Goal: Task Accomplishment & Management: Manage account settings

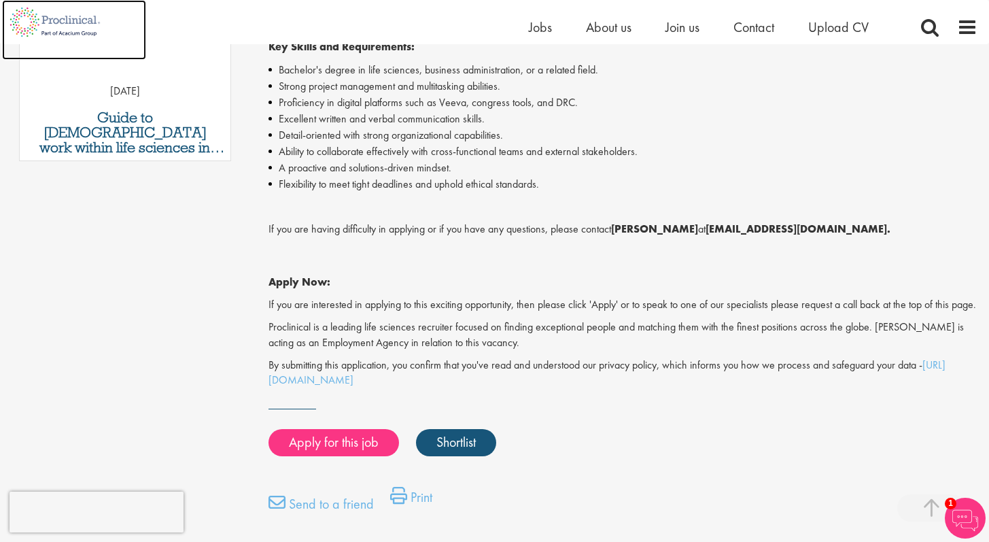
scroll to position [830, 0]
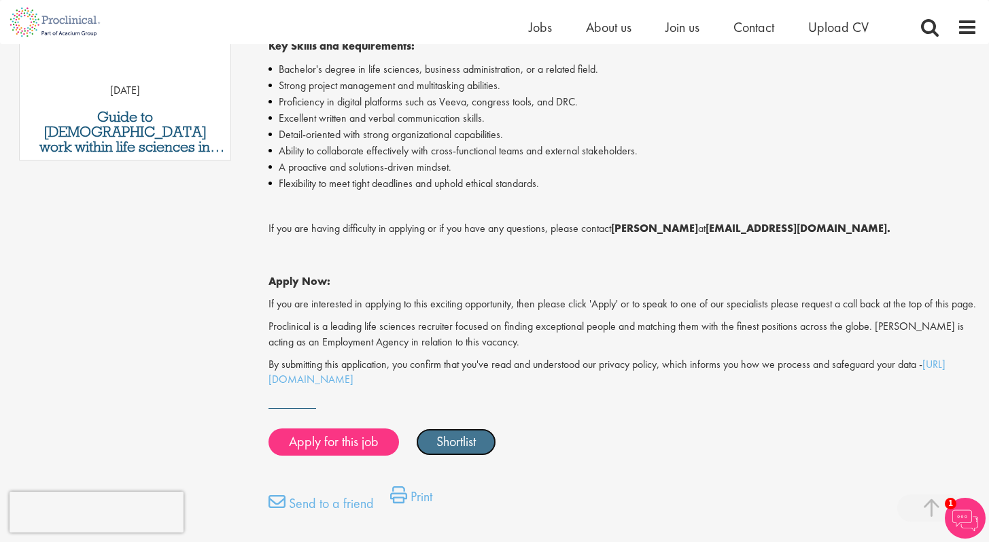
click at [460, 456] on link "Shortlist" at bounding box center [456, 441] width 80 height 27
click at [460, 456] on link "Shortlisted" at bounding box center [463, 441] width 95 height 27
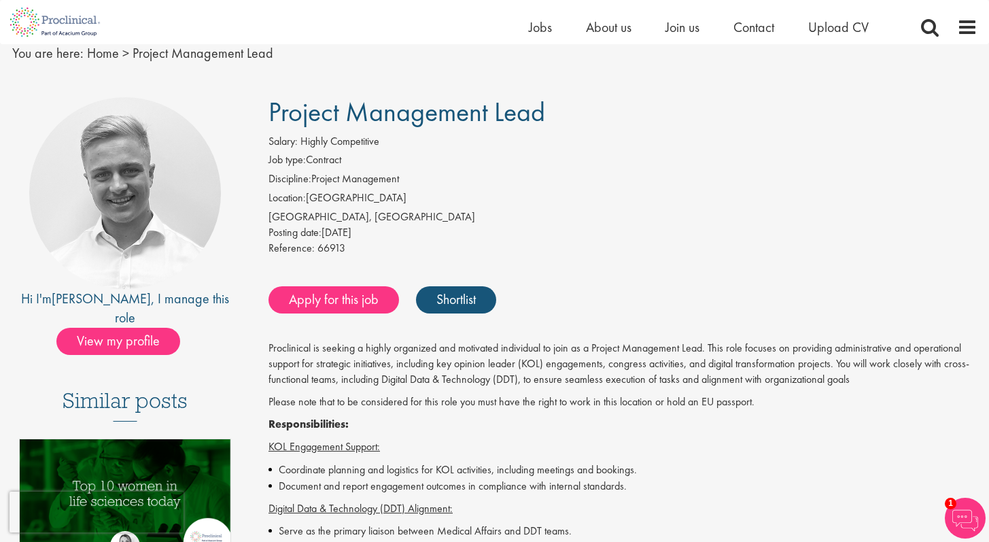
scroll to position [56, 0]
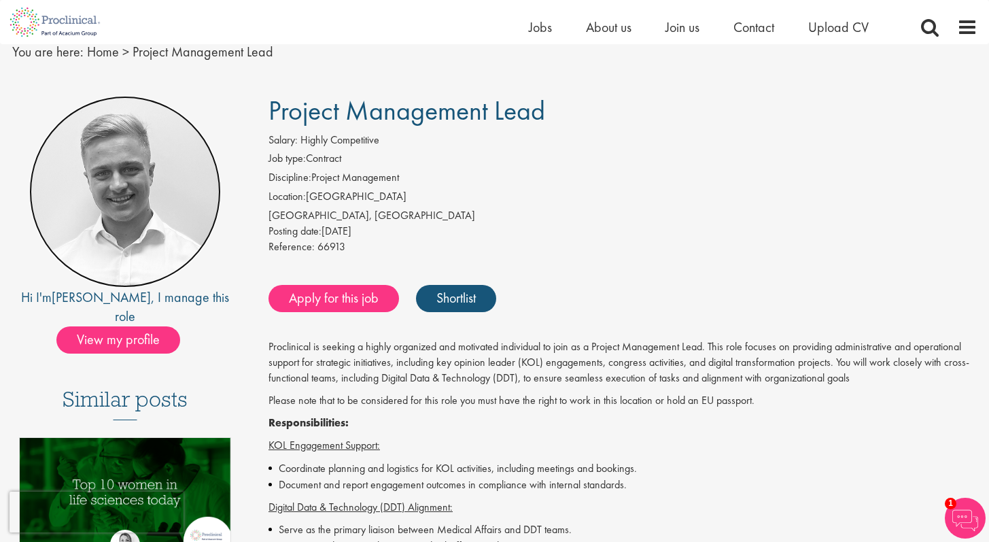
click at [119, 262] on img at bounding box center [125, 192] width 192 height 192
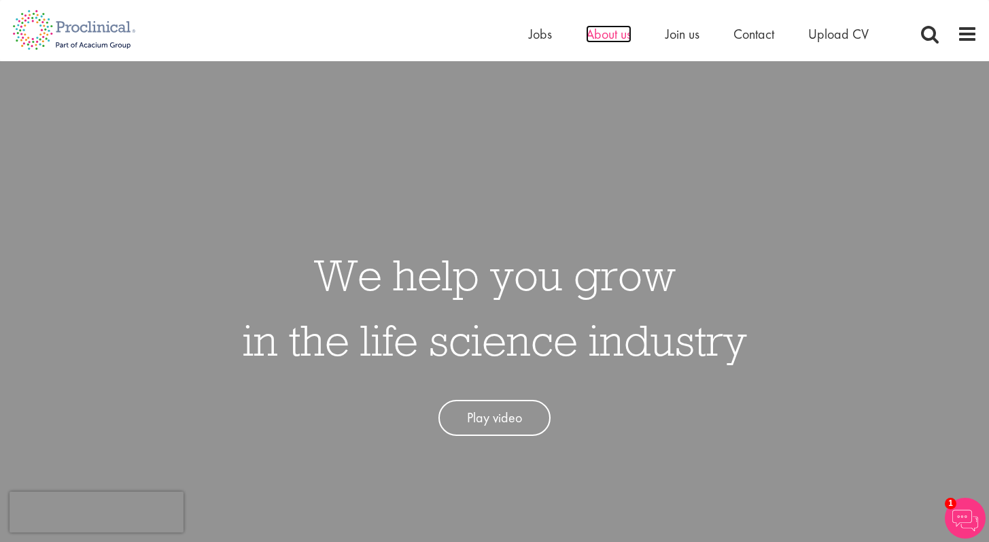
click at [610, 34] on span "About us" at bounding box center [609, 34] width 46 height 18
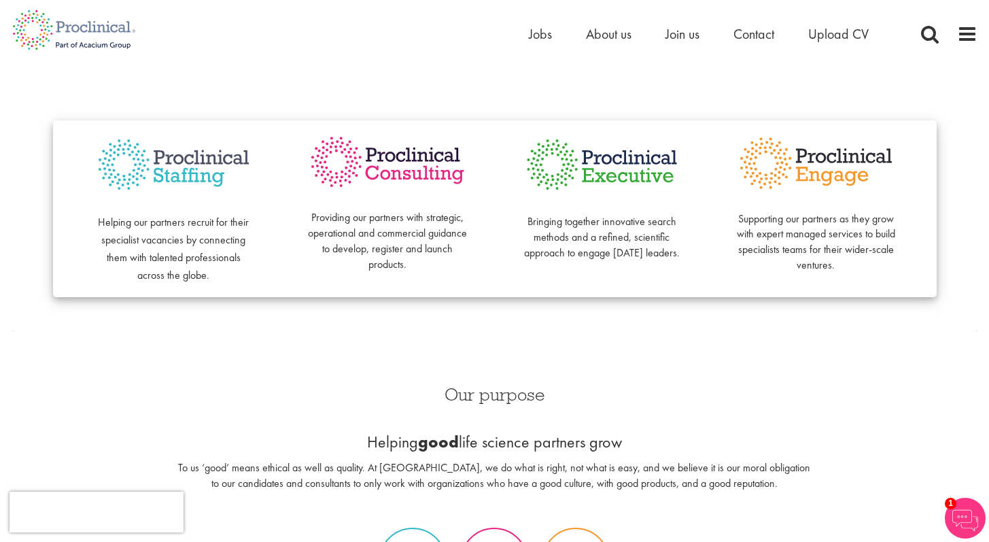
scroll to position [329, 0]
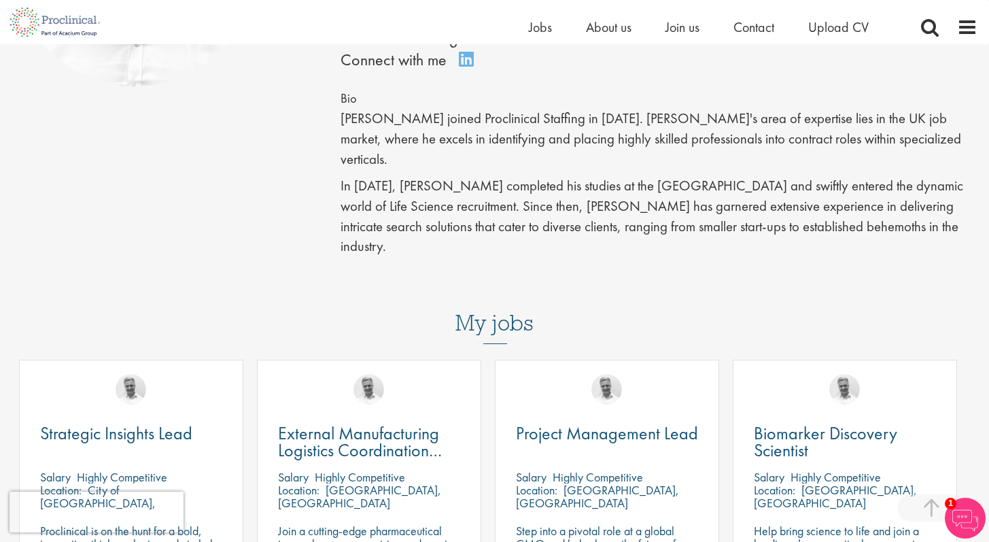
scroll to position [315, 0]
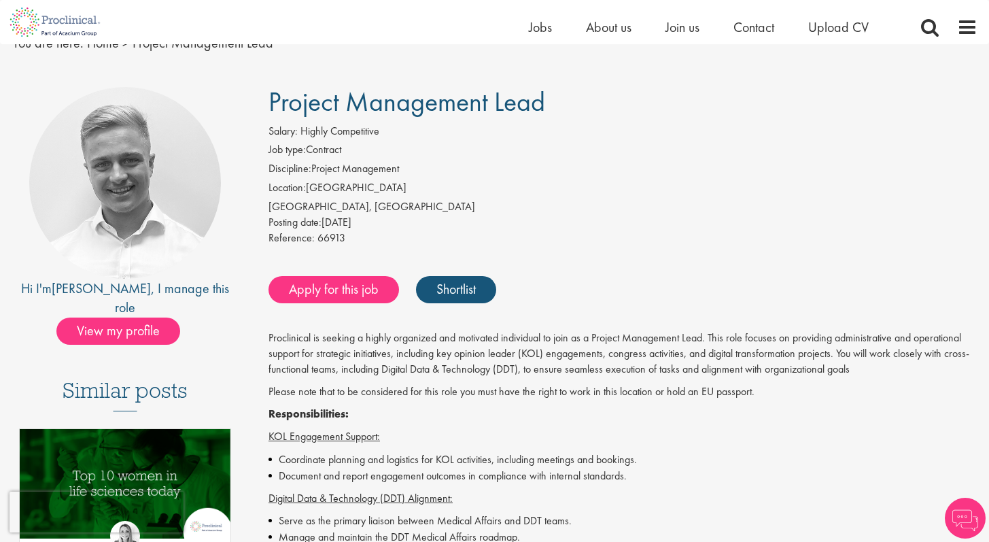
click at [540, 37] on li "Jobs" at bounding box center [540, 27] width 23 height 20
click at [529, 25] on span "Jobs" at bounding box center [540, 27] width 23 height 18
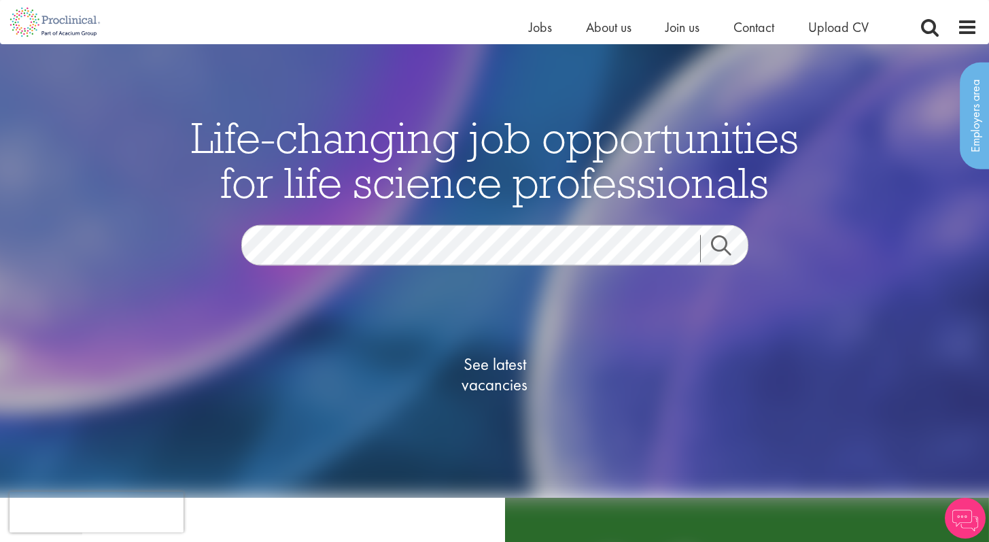
scroll to position [21, 0]
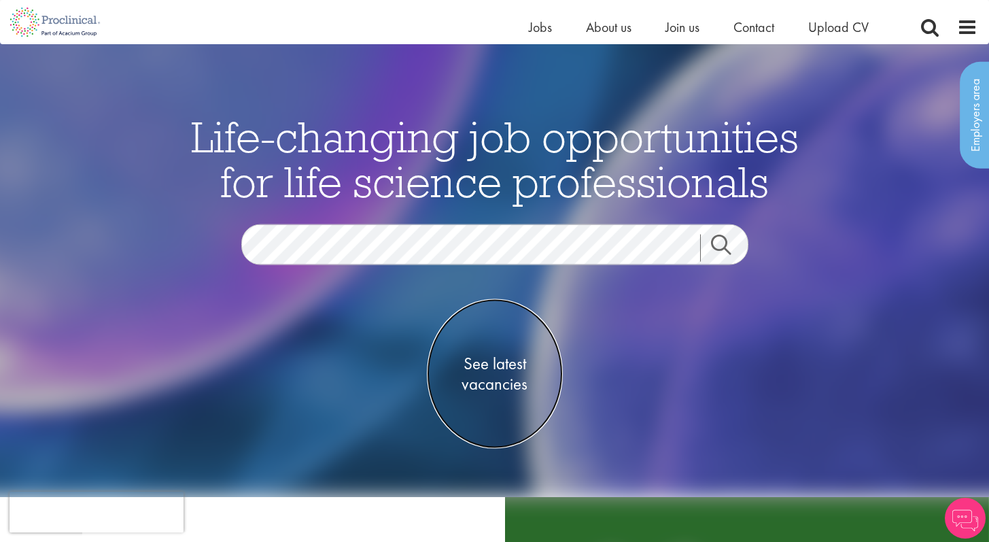
click at [494, 362] on span "See latest vacancies" at bounding box center [495, 374] width 136 height 41
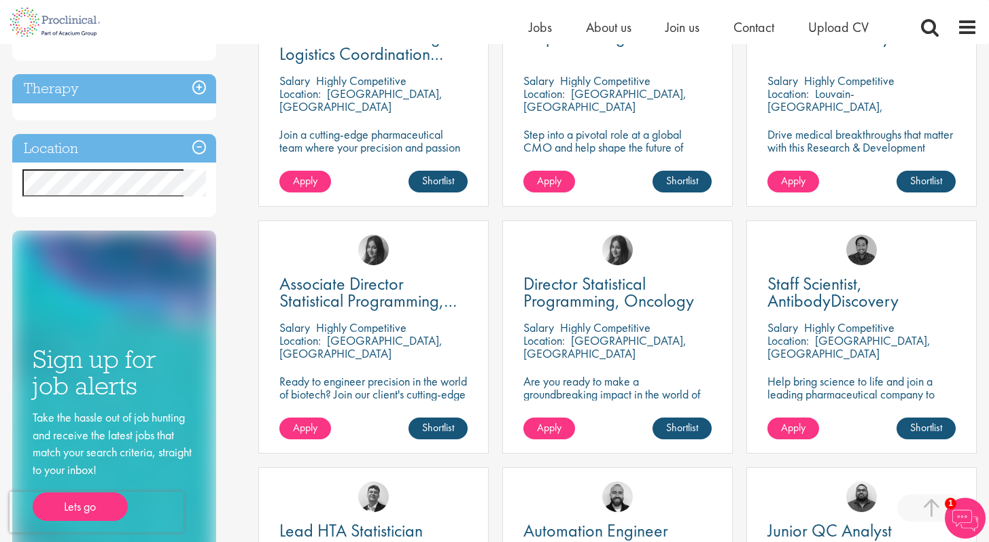
scroll to position [584, 0]
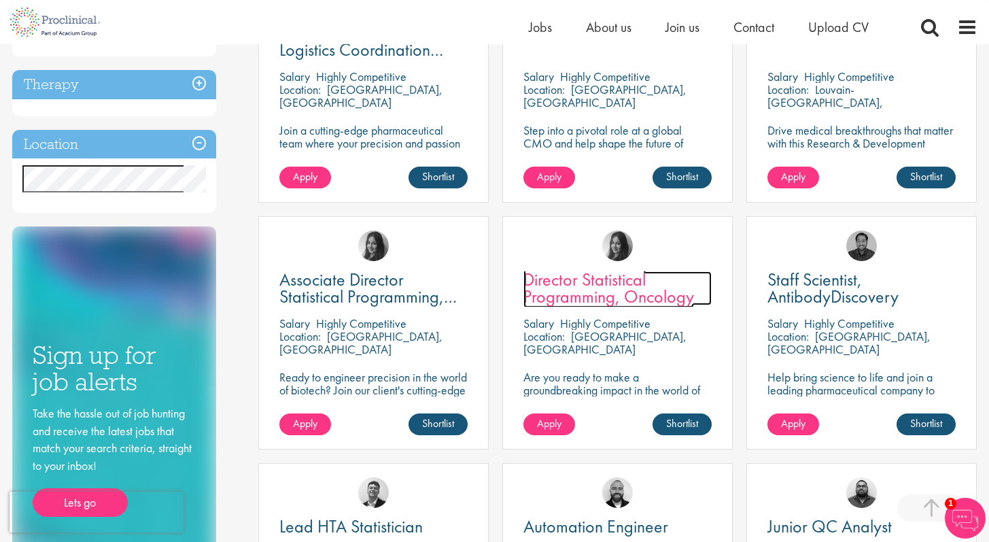
click at [558, 296] on span "Director Statistical Programming, Oncology" at bounding box center [609, 288] width 171 height 40
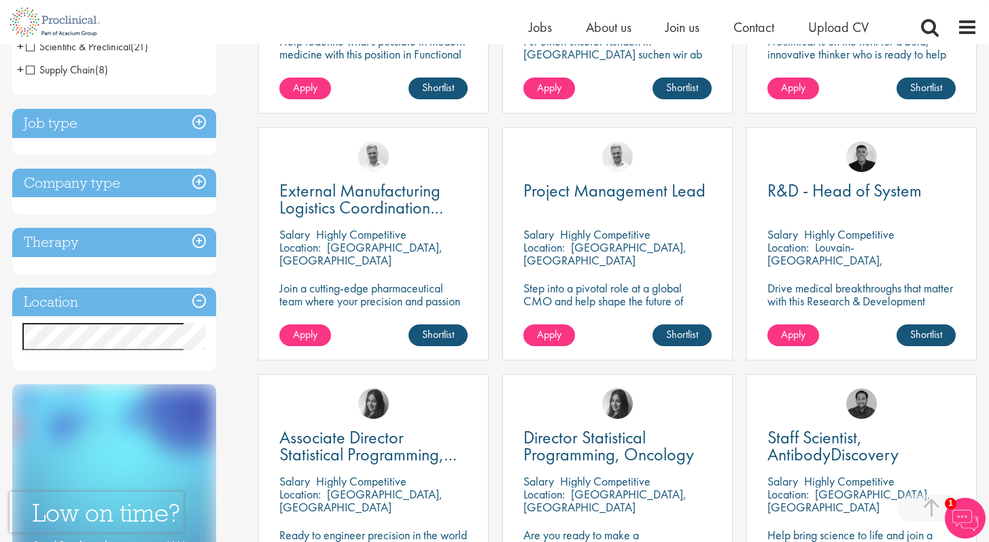
scroll to position [429, 0]
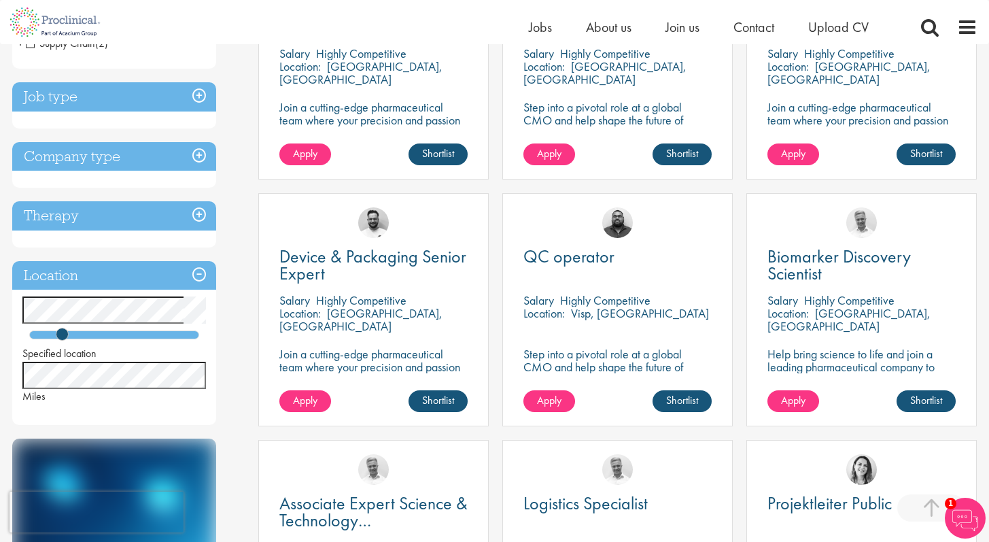
scroll to position [377, 0]
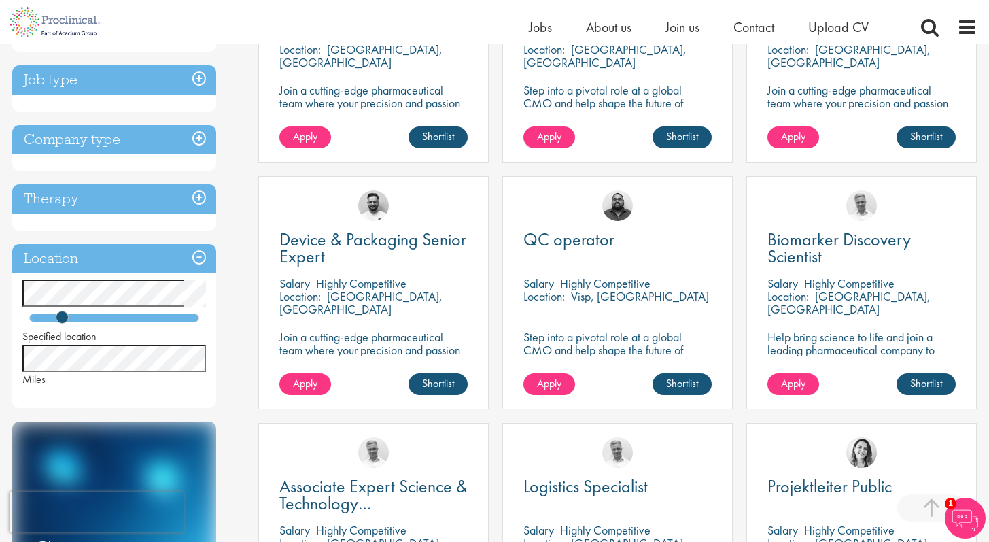
click at [135, 71] on h3 "Job type" at bounding box center [114, 79] width 204 height 29
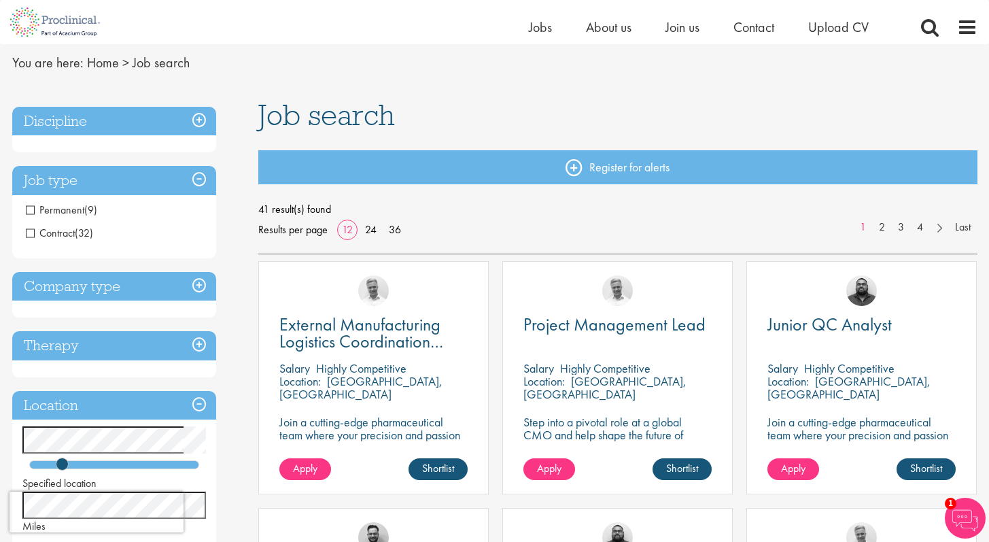
scroll to position [49, 0]
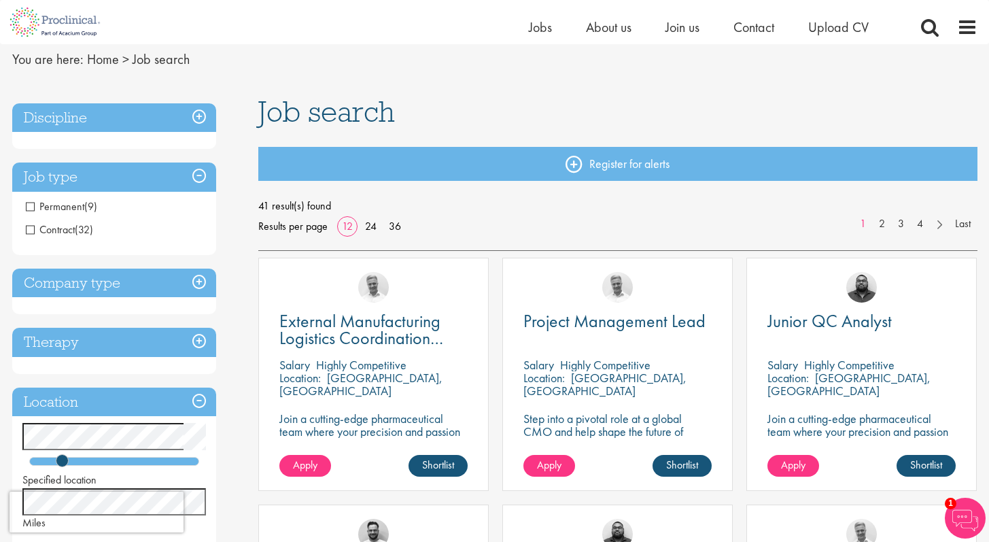
click at [84, 205] on span "(9)" at bounding box center [90, 206] width 13 height 14
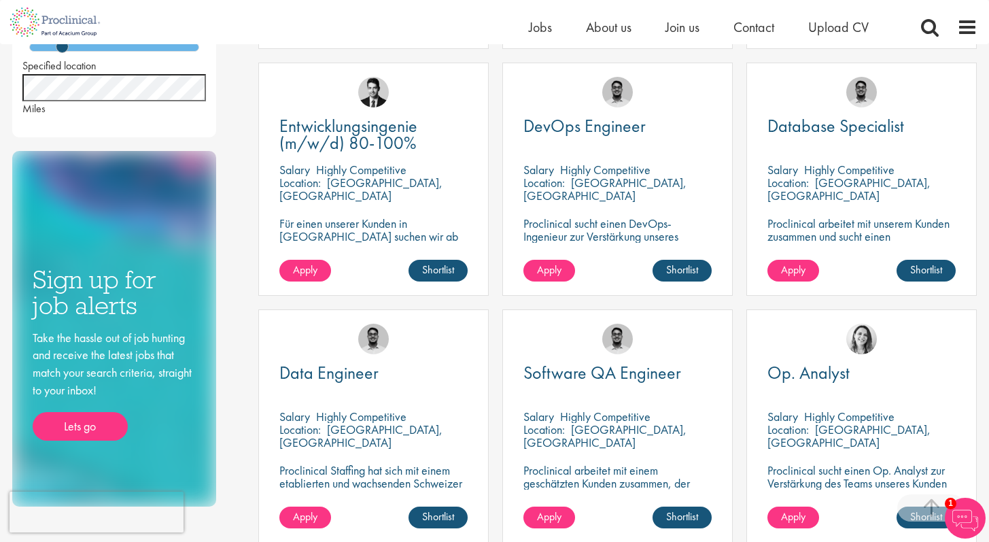
scroll to position [522, 0]
